Goal: Navigation & Orientation: Find specific page/section

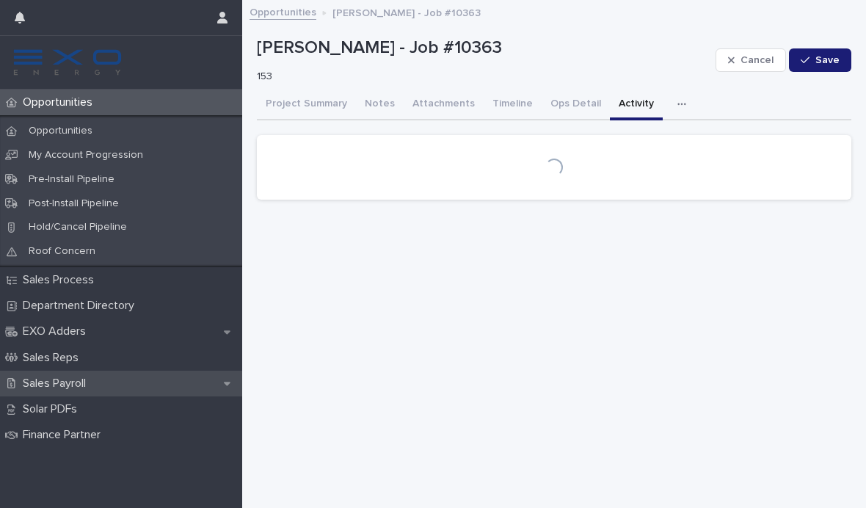
click at [59, 379] on p "Sales Payroll" at bounding box center [57, 384] width 81 height 14
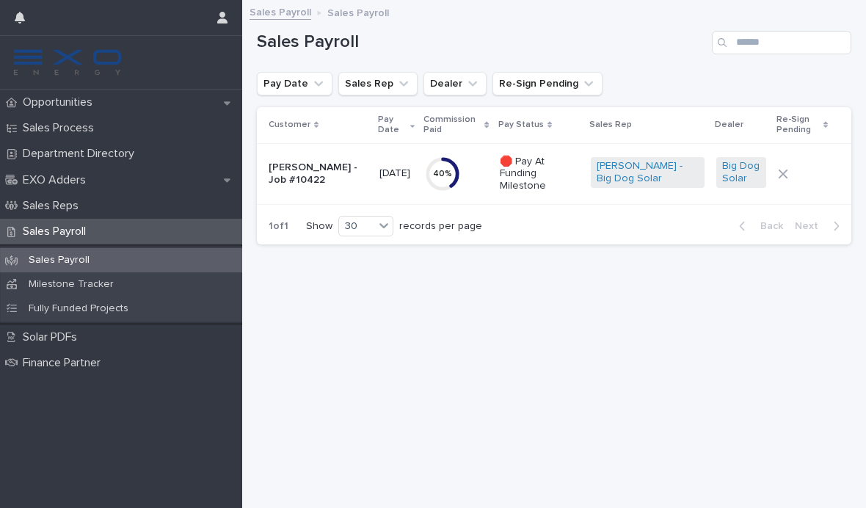
click at [561, 164] on p "🛑 Pay At Funding Milestone" at bounding box center [540, 174] width 80 height 37
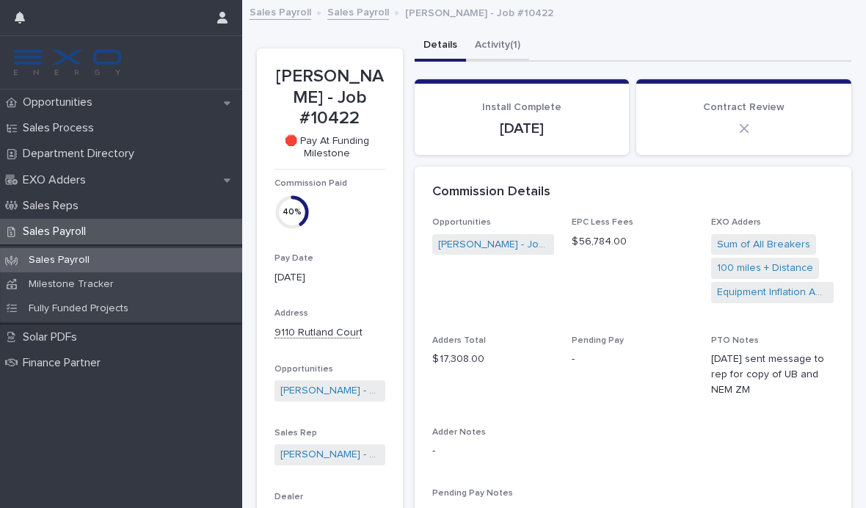
click at [484, 43] on button "Activity (1)" at bounding box center [497, 46] width 63 height 31
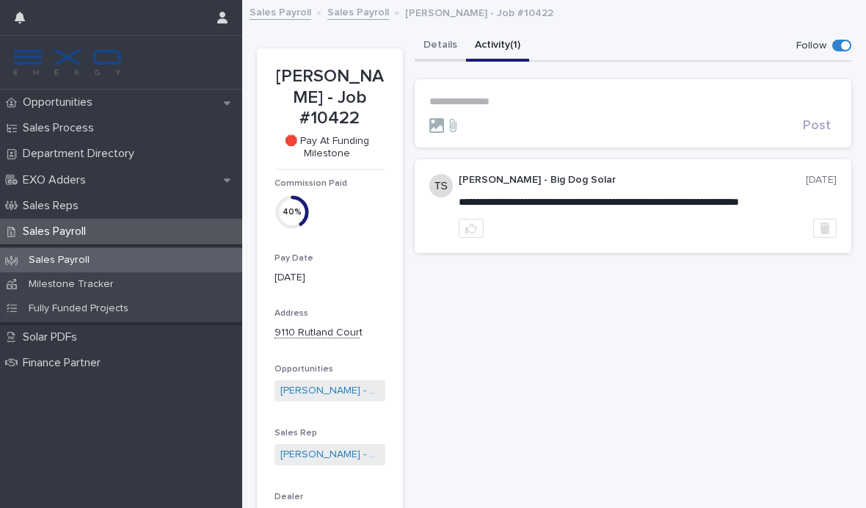
click at [438, 40] on button "Details" at bounding box center [440, 46] width 51 height 31
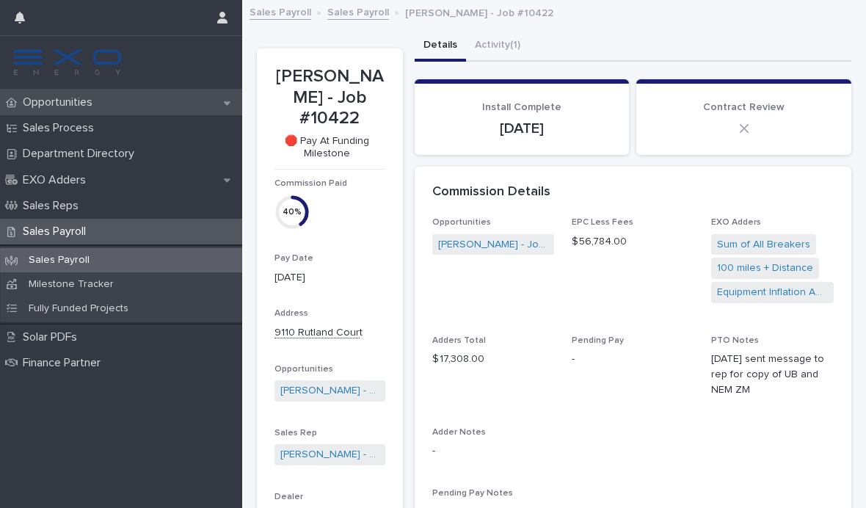
click at [113, 112] on div "Opportunities" at bounding box center [121, 103] width 242 height 26
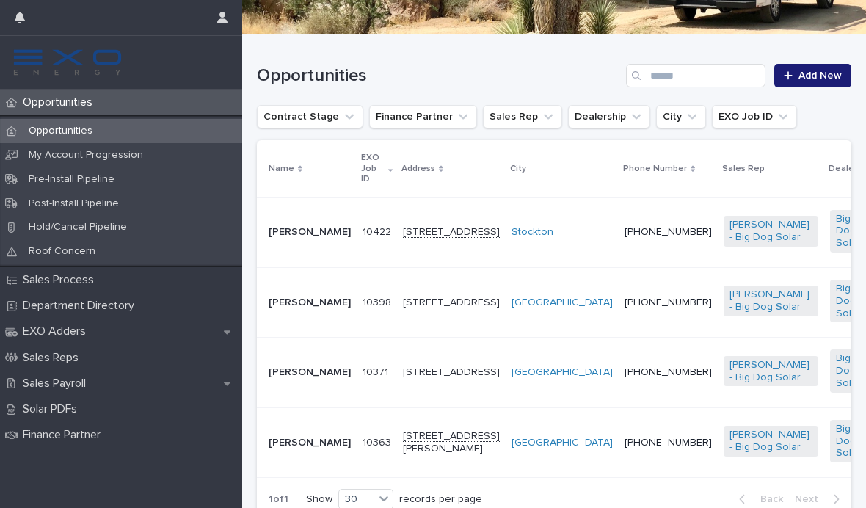
click at [403, 223] on div "[STREET_ADDRESS]" at bounding box center [451, 230] width 97 height 15
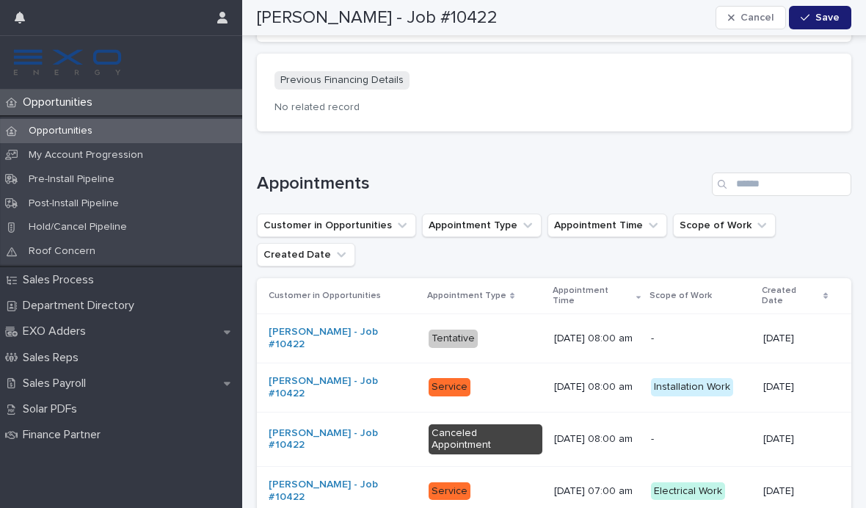
scroll to position [1749, 0]
click at [743, 377] on div "Installation Work + 0" at bounding box center [701, 386] width 101 height 18
